Goal: Information Seeking & Learning: Learn about a topic

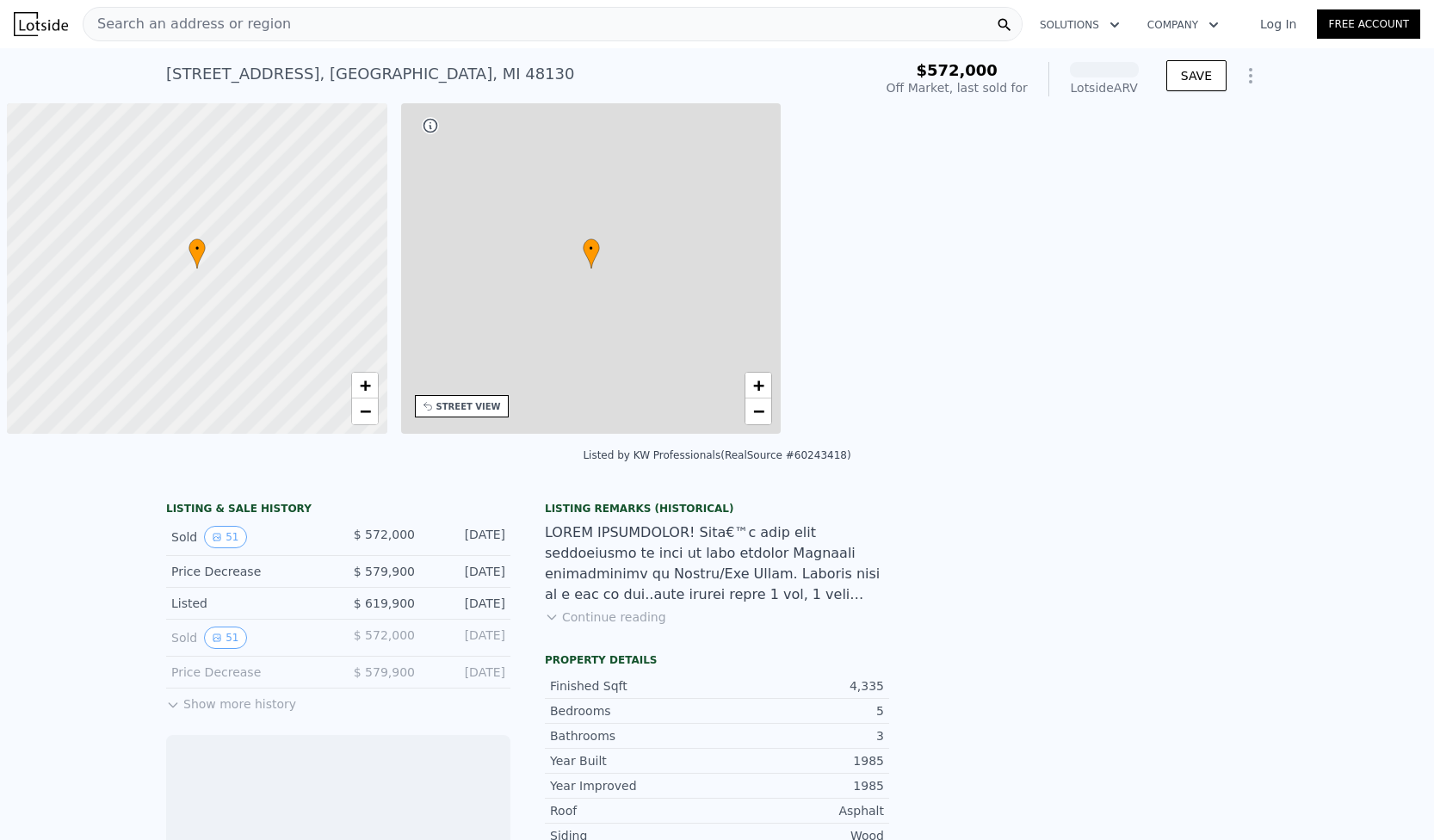
scroll to position [0, 7]
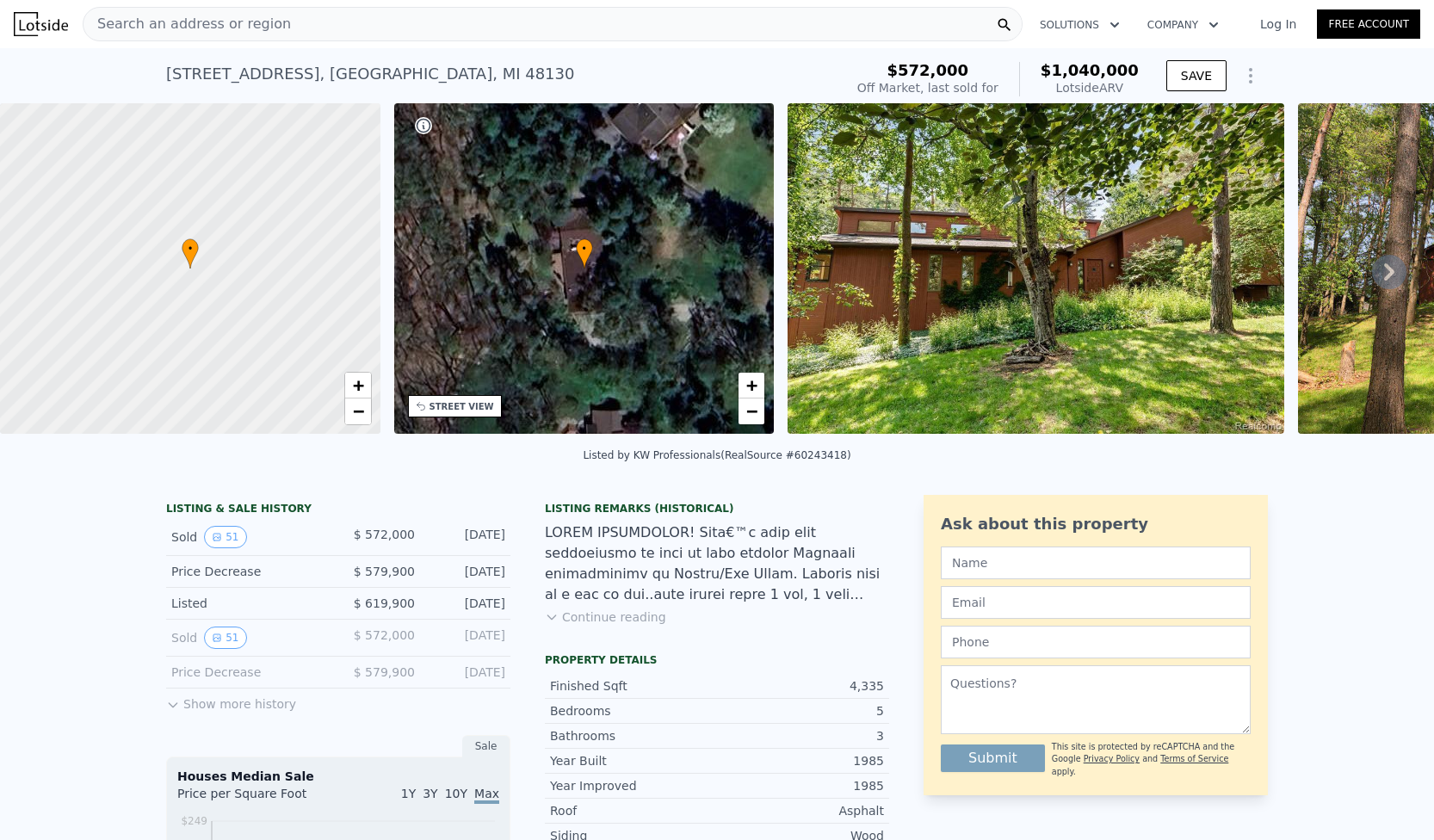
click at [881, 316] on img at bounding box center [1036, 269] width 497 height 331
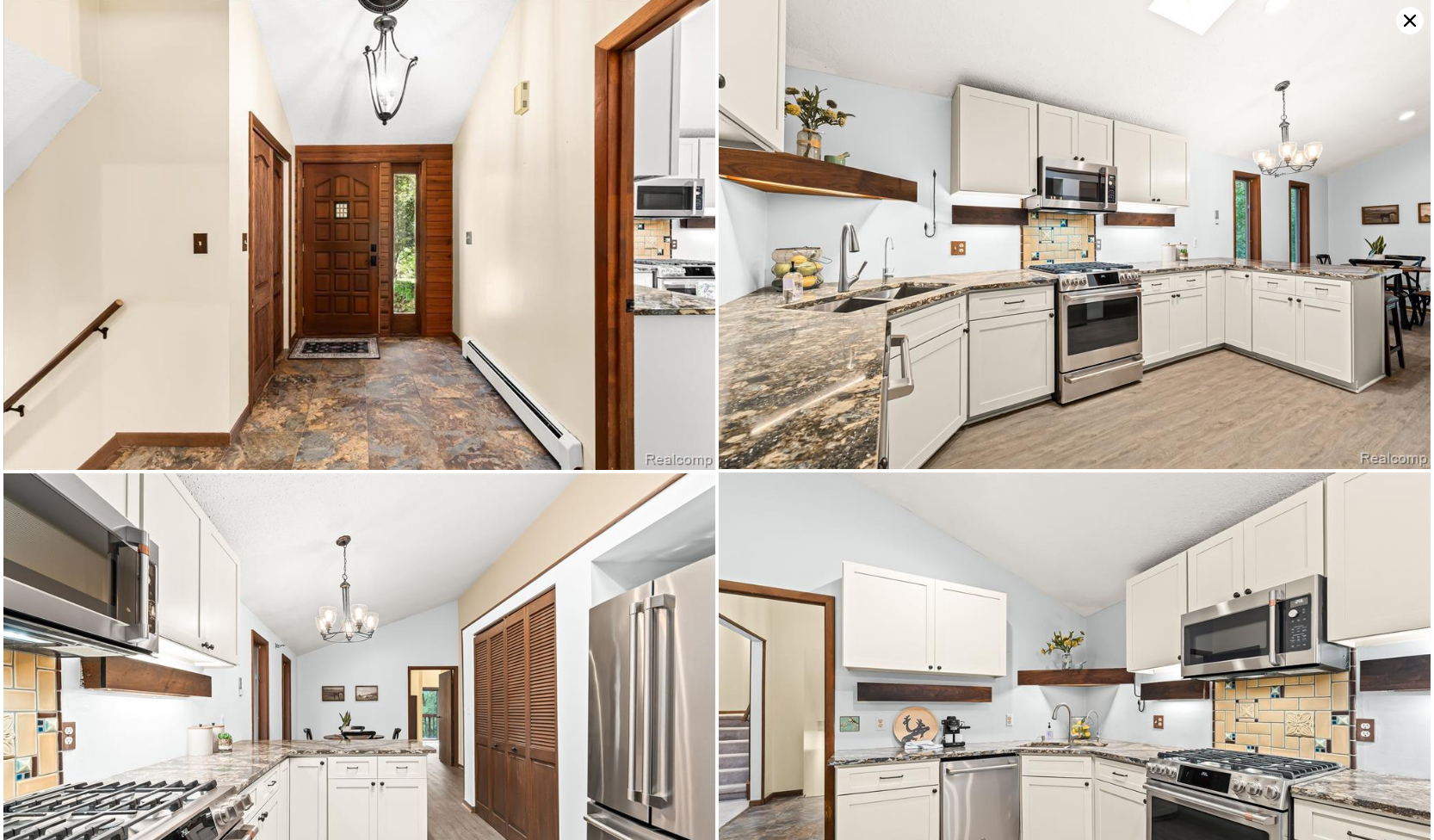
scroll to position [1508, 0]
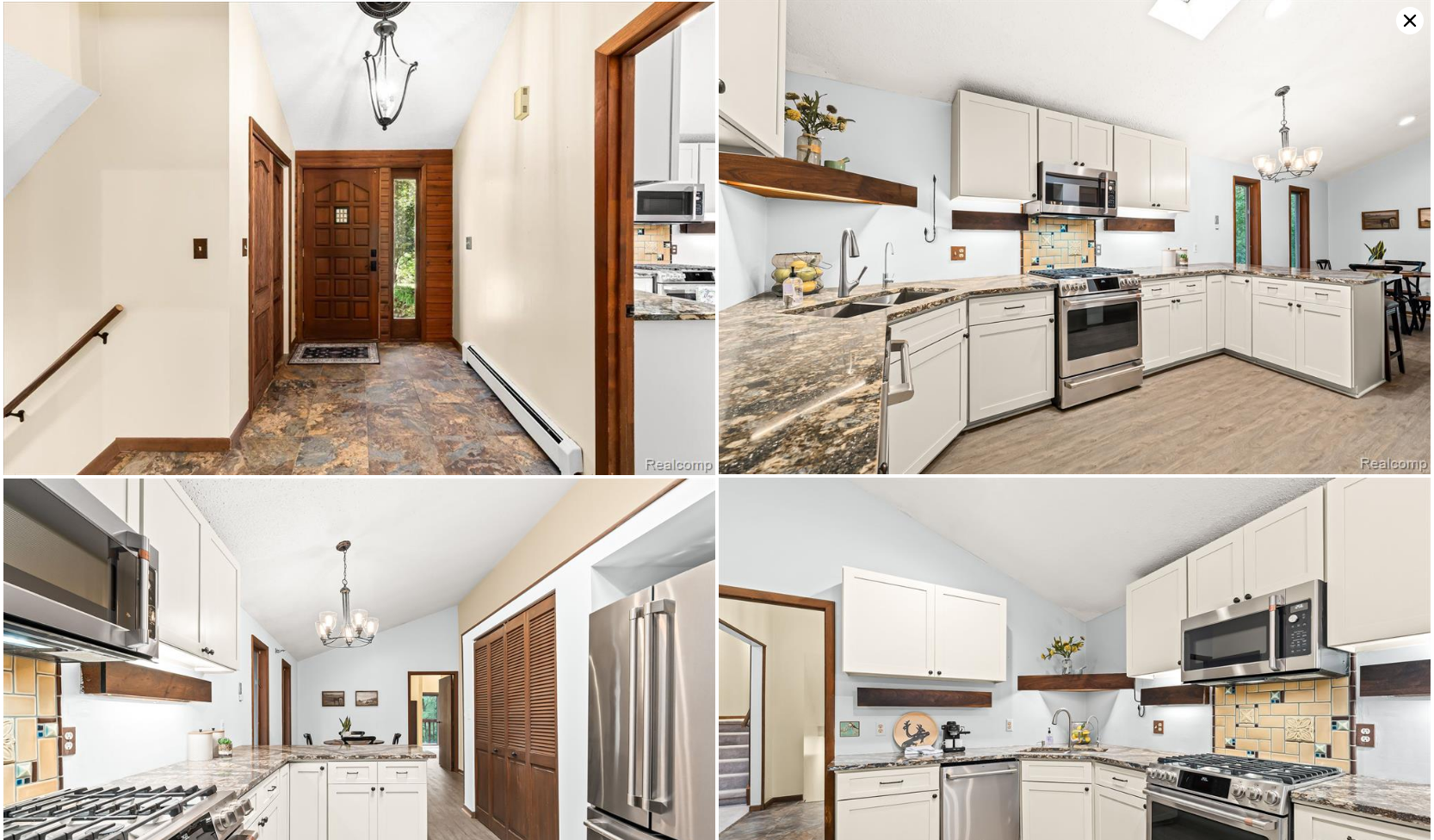
click at [1405, 24] on icon at bounding box center [1410, 20] width 12 height 12
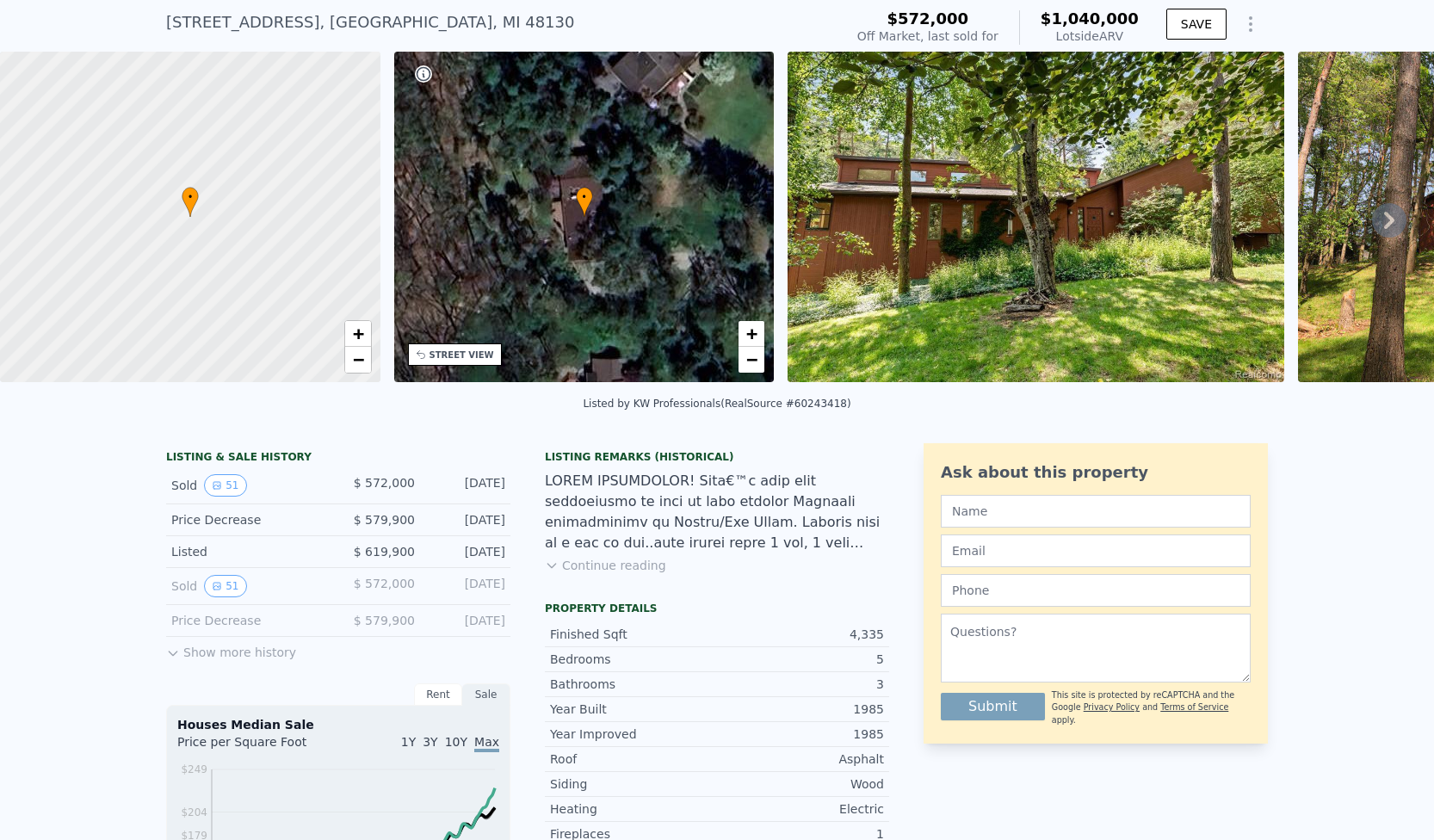
scroll to position [70, 0]
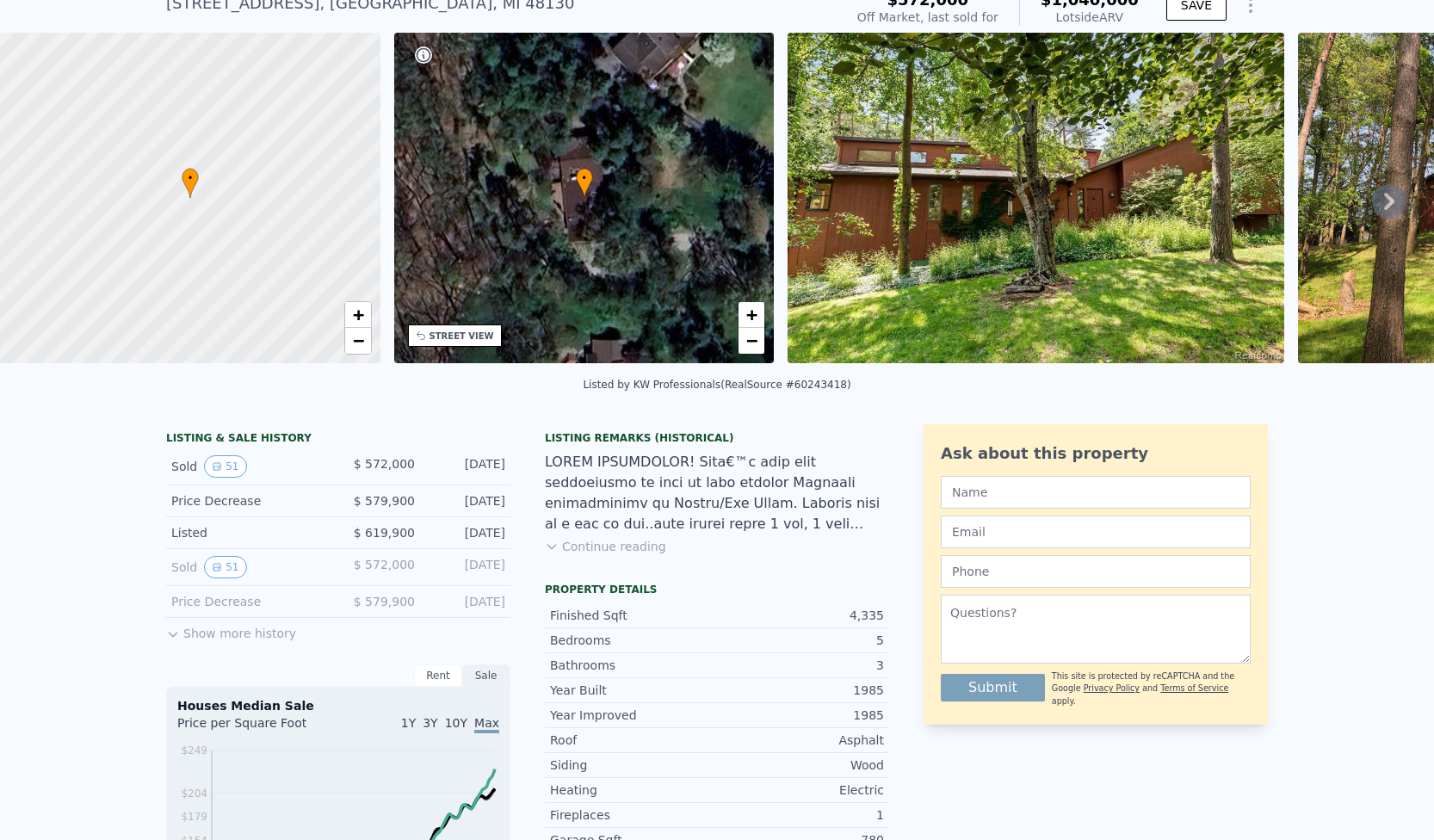
click at [645, 549] on button "Continue reading" at bounding box center [605, 546] width 122 height 17
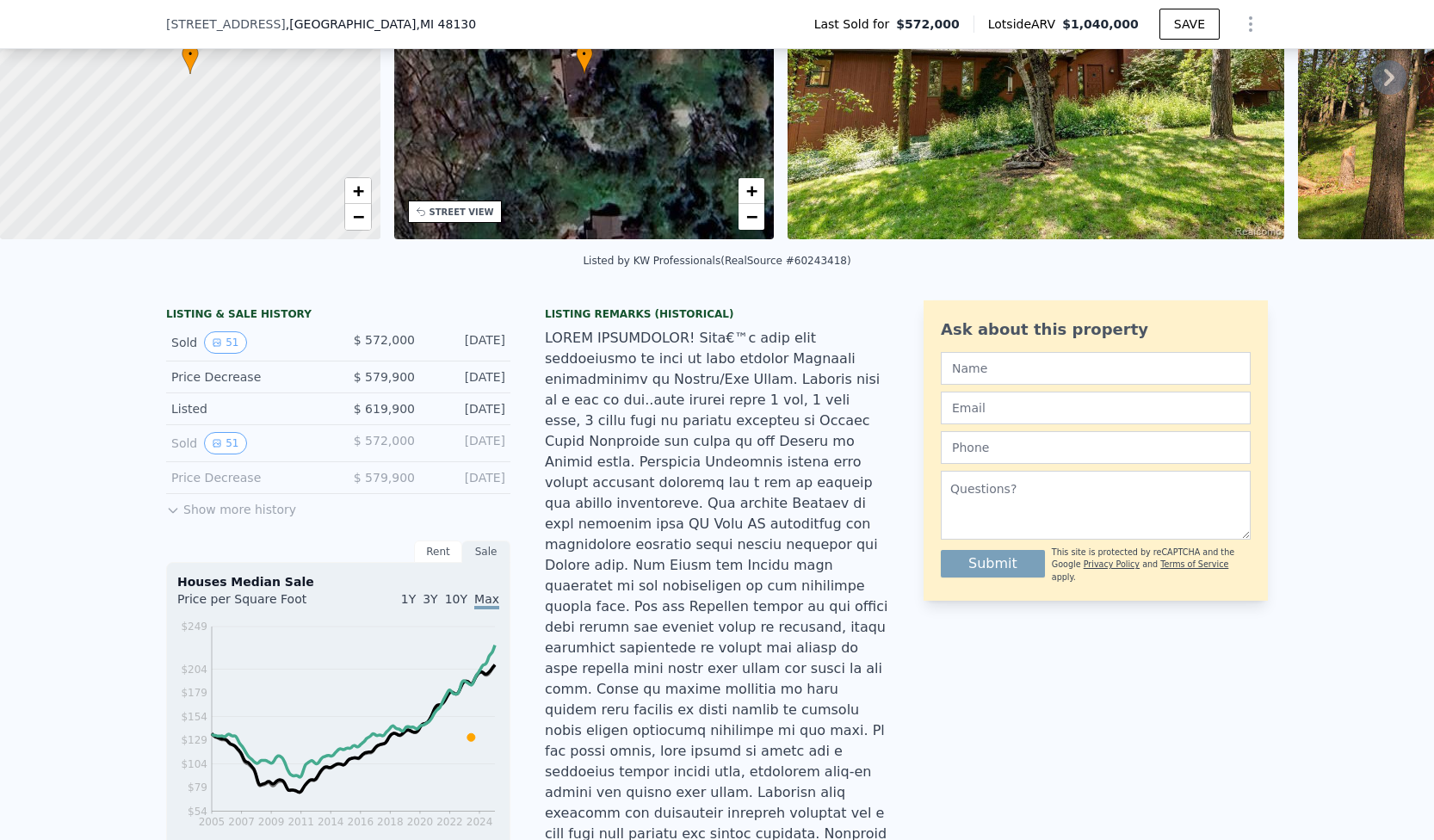
scroll to position [6, 0]
